Goal: Task Accomplishment & Management: Manage account settings

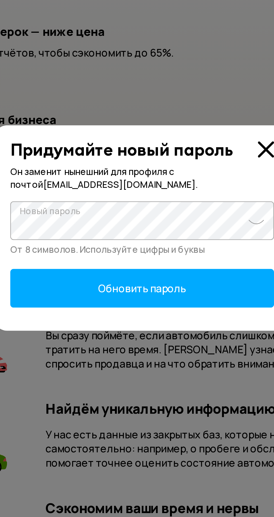
click at [150, 282] on span "Обновить пароль" at bounding box center [137, 284] width 38 height 6
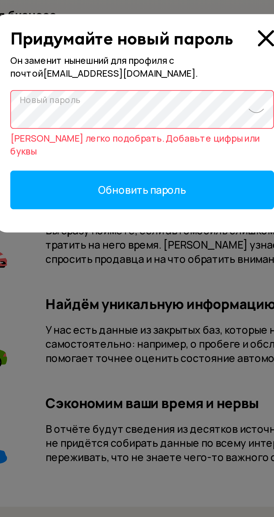
click at [186, 254] on span at bounding box center [186, 252] width 7 height 4
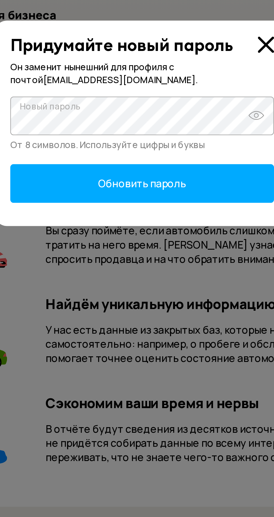
click at [143, 282] on span "Обновить пароль" at bounding box center [137, 284] width 38 height 6
click at [150, 282] on span "Обновить пароль" at bounding box center [137, 284] width 38 height 6
click at [155, 285] on span "Обновить пароль" at bounding box center [137, 284] width 38 height 6
click at [149, 282] on span "Обновить пароль" at bounding box center [137, 284] width 38 height 6
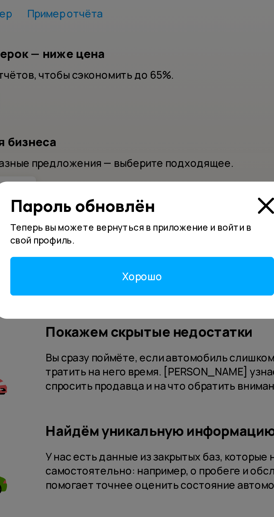
click at [143, 270] on span "Хорошо" at bounding box center [136, 270] width 17 height 6
